Goal: Transaction & Acquisition: Purchase product/service

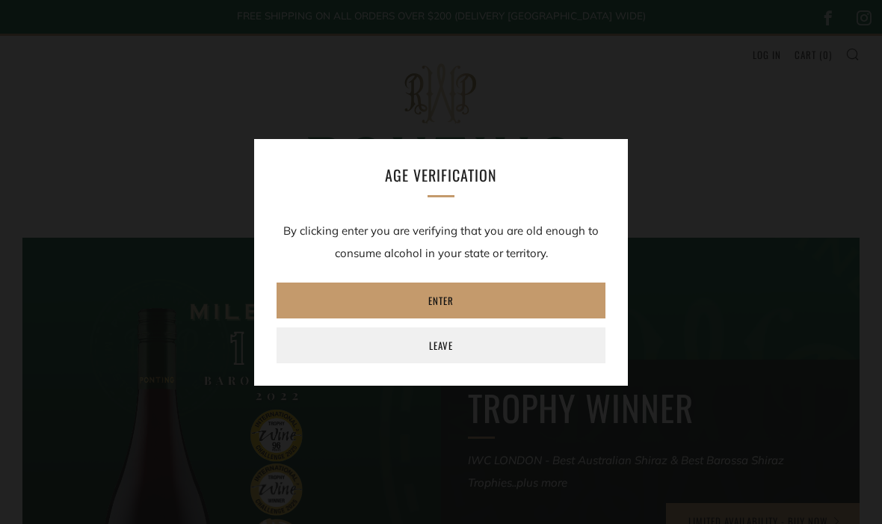
click at [448, 297] on link "Enter" at bounding box center [440, 300] width 329 height 36
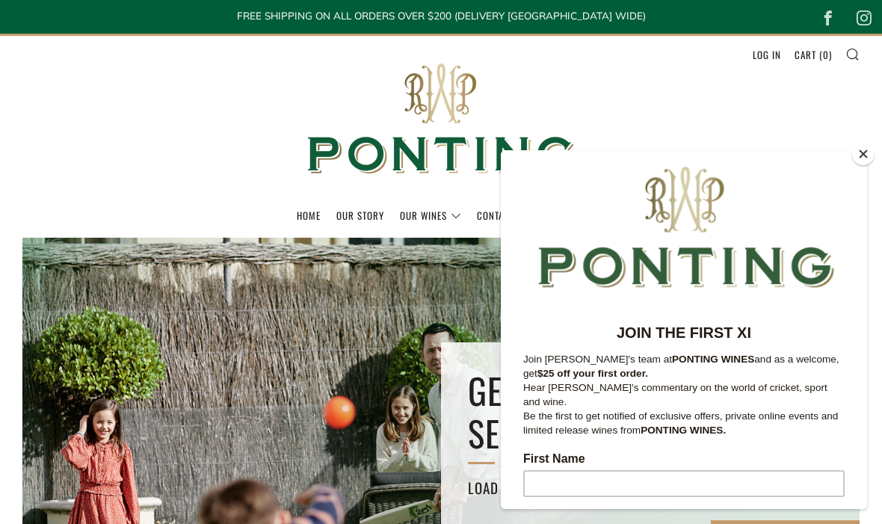
click at [863, 156] on button "Close" at bounding box center [863, 154] width 22 height 22
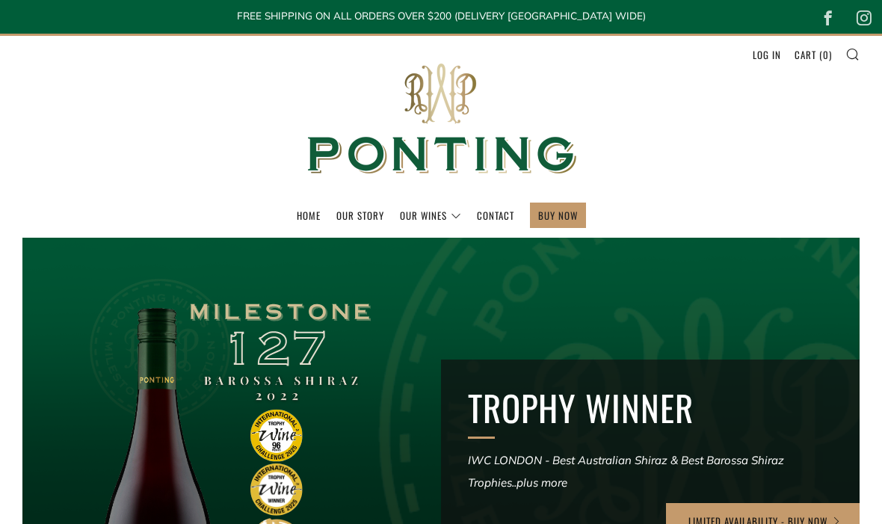
click at [0, 0] on link "The Collection" at bounding box center [0, 0] width 0 height 0
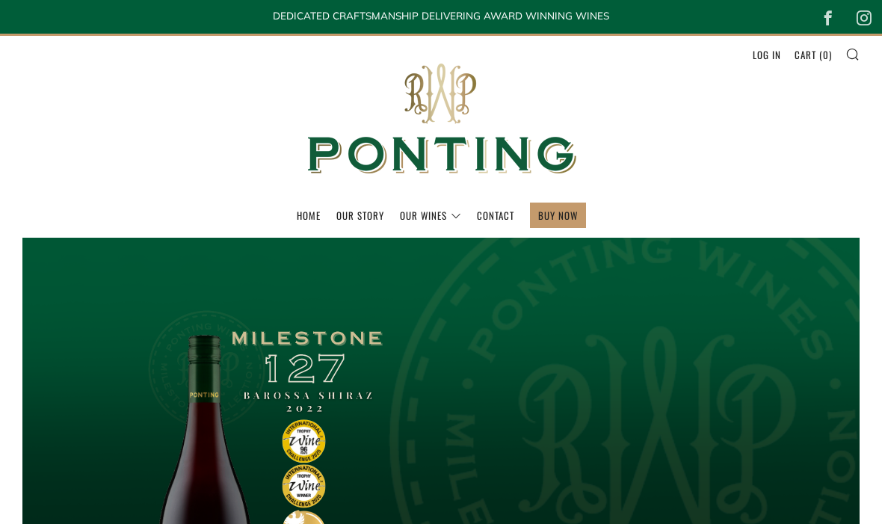
click at [767, 50] on link "Log in" at bounding box center [766, 55] width 28 height 24
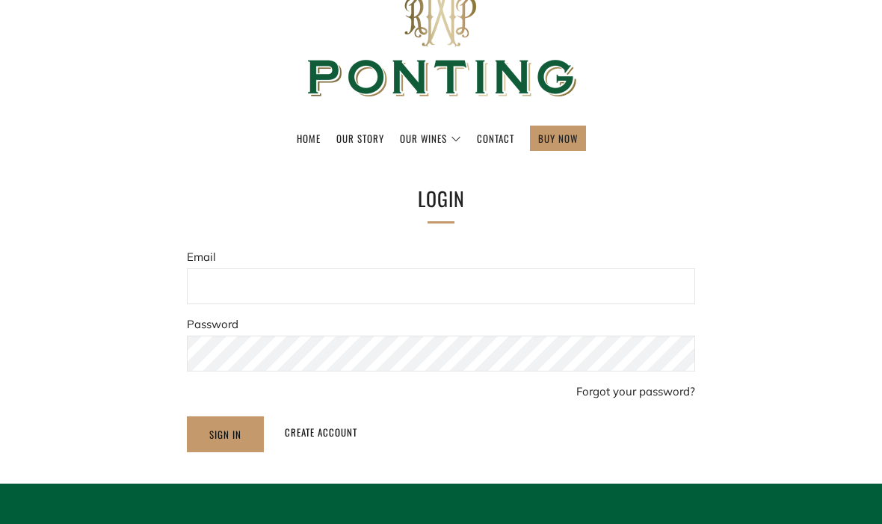
scroll to position [76, 0]
